Goal: Task Accomplishment & Management: Use online tool/utility

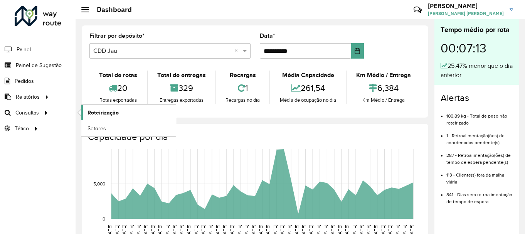
click at [108, 114] on span "Roteirização" at bounding box center [102, 113] width 31 height 8
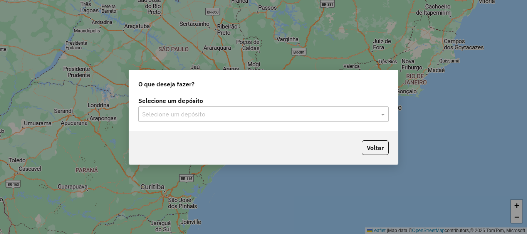
click at [236, 115] on input "text" at bounding box center [255, 114] width 227 height 9
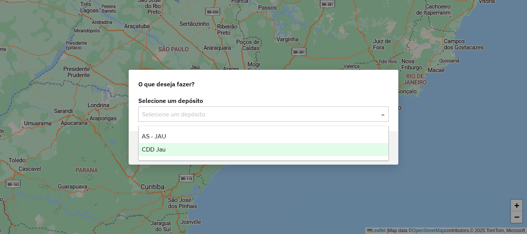
click at [169, 149] on div "CDD Jau" at bounding box center [264, 149] width 250 height 13
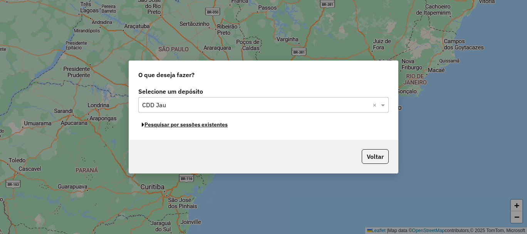
click at [174, 127] on button "Pesquisar por sessões existentes" at bounding box center [184, 125] width 93 height 12
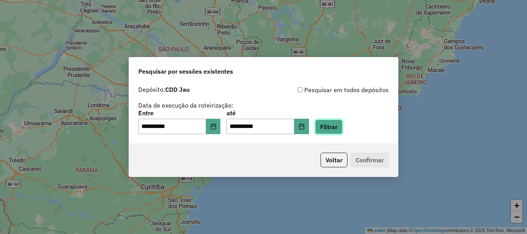
click at [325, 131] on button "Filtrar" at bounding box center [328, 126] width 27 height 15
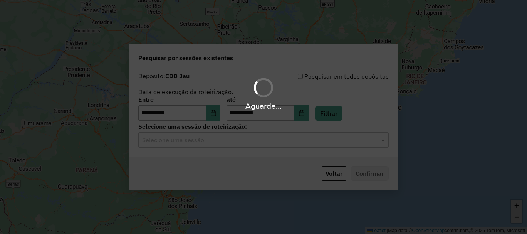
click at [181, 143] on hb-app "**********" at bounding box center [263, 117] width 527 height 234
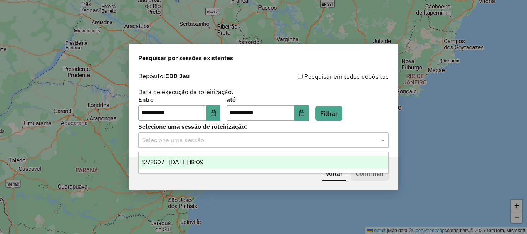
click at [170, 134] on div "Selecione uma sessão" at bounding box center [263, 139] width 250 height 15
click at [160, 165] on span "1278607 - 19/09/2025 18:09" at bounding box center [173, 162] width 62 height 7
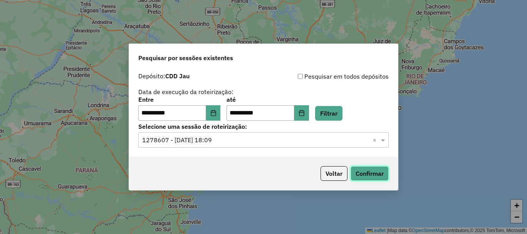
click at [385, 170] on button "Confirmar" at bounding box center [369, 173] width 38 height 15
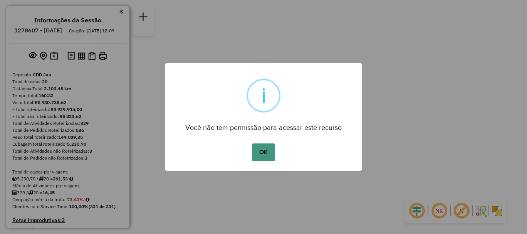
click at [257, 148] on button "OK" at bounding box center [263, 152] width 23 height 18
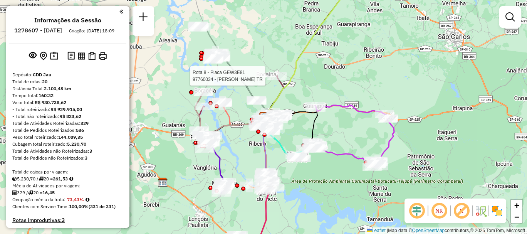
select select "**********"
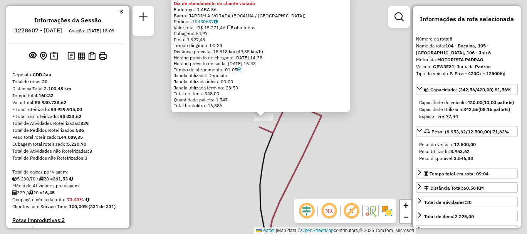
scroll to position [607, 0]
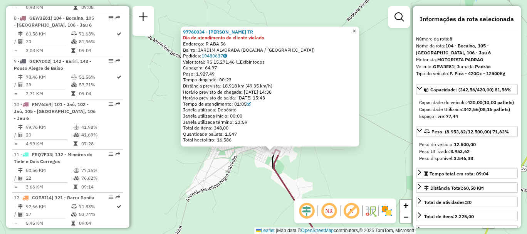
click at [356, 29] on span "×" at bounding box center [353, 31] width 3 height 7
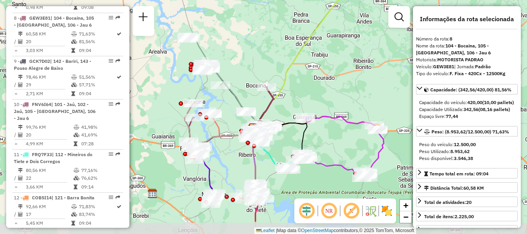
drag, startPoint x: 342, startPoint y: 134, endPoint x: 298, endPoint y: 95, distance: 59.5
click at [298, 95] on div "Janela de atendimento Grade de atendimento Capacidade Transportadoras Veículos …" at bounding box center [263, 117] width 527 height 234
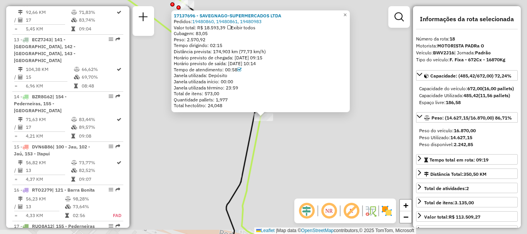
scroll to position [1038, 0]
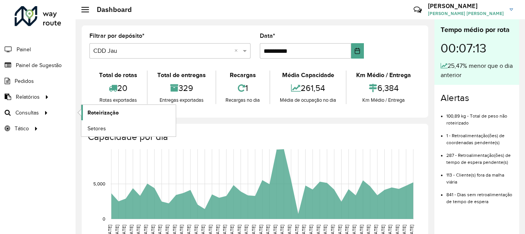
click at [114, 112] on span "Roteirização" at bounding box center [102, 113] width 31 height 8
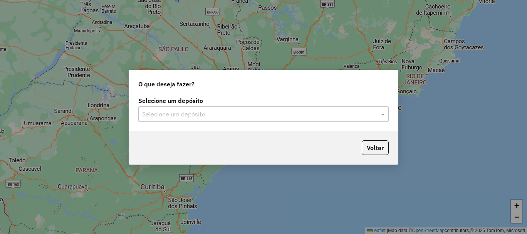
click at [243, 117] on input "text" at bounding box center [255, 114] width 227 height 9
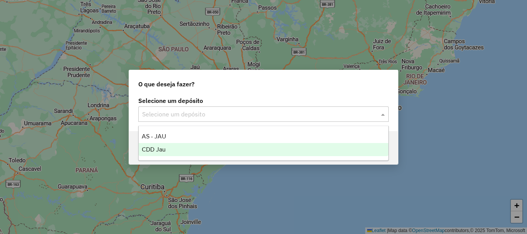
click at [174, 145] on div "CDD Jau" at bounding box center [264, 149] width 250 height 13
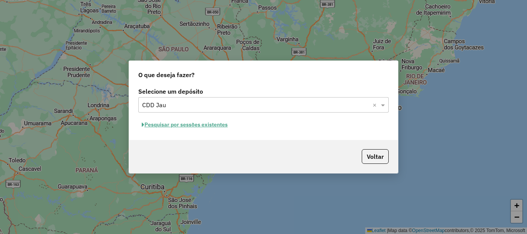
click at [194, 125] on button "Pesquisar por sessões existentes" at bounding box center [184, 125] width 93 height 12
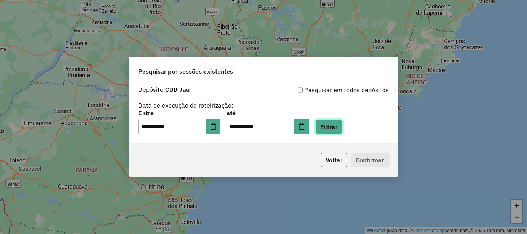
click at [338, 124] on button "Filtrar" at bounding box center [328, 126] width 27 height 15
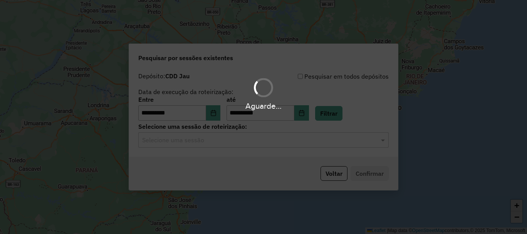
click at [181, 142] on hb-app "**********" at bounding box center [263, 117] width 527 height 234
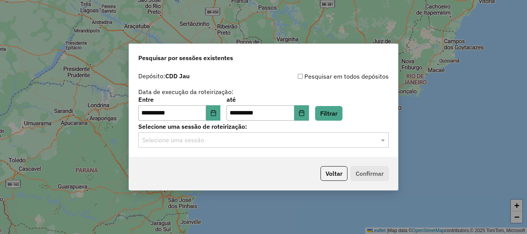
click at [185, 142] on input "text" at bounding box center [255, 140] width 227 height 9
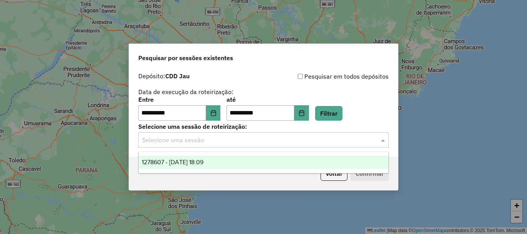
click at [182, 164] on span "1278607 - 19/09/2025 18:09" at bounding box center [173, 162] width 62 height 7
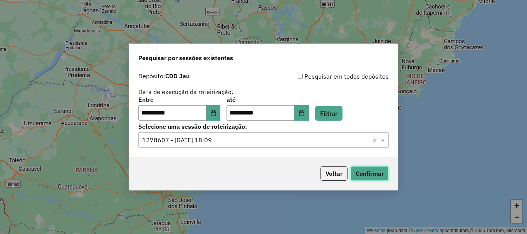
click at [355, 176] on button "Confirmar" at bounding box center [369, 173] width 38 height 15
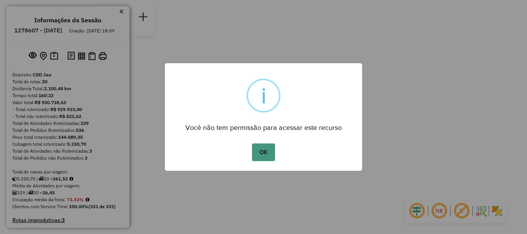
click at [255, 147] on button "OK" at bounding box center [263, 152] width 23 height 18
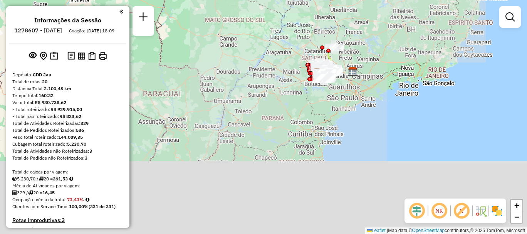
drag, startPoint x: 368, startPoint y: 193, endPoint x: 350, endPoint y: 82, distance: 113.1
click at [350, 82] on div "Janela de atendimento Grade de atendimento Capacidade Transportadoras Veículos …" at bounding box center [263, 117] width 527 height 234
